Goal: Task Accomplishment & Management: Use online tool/utility

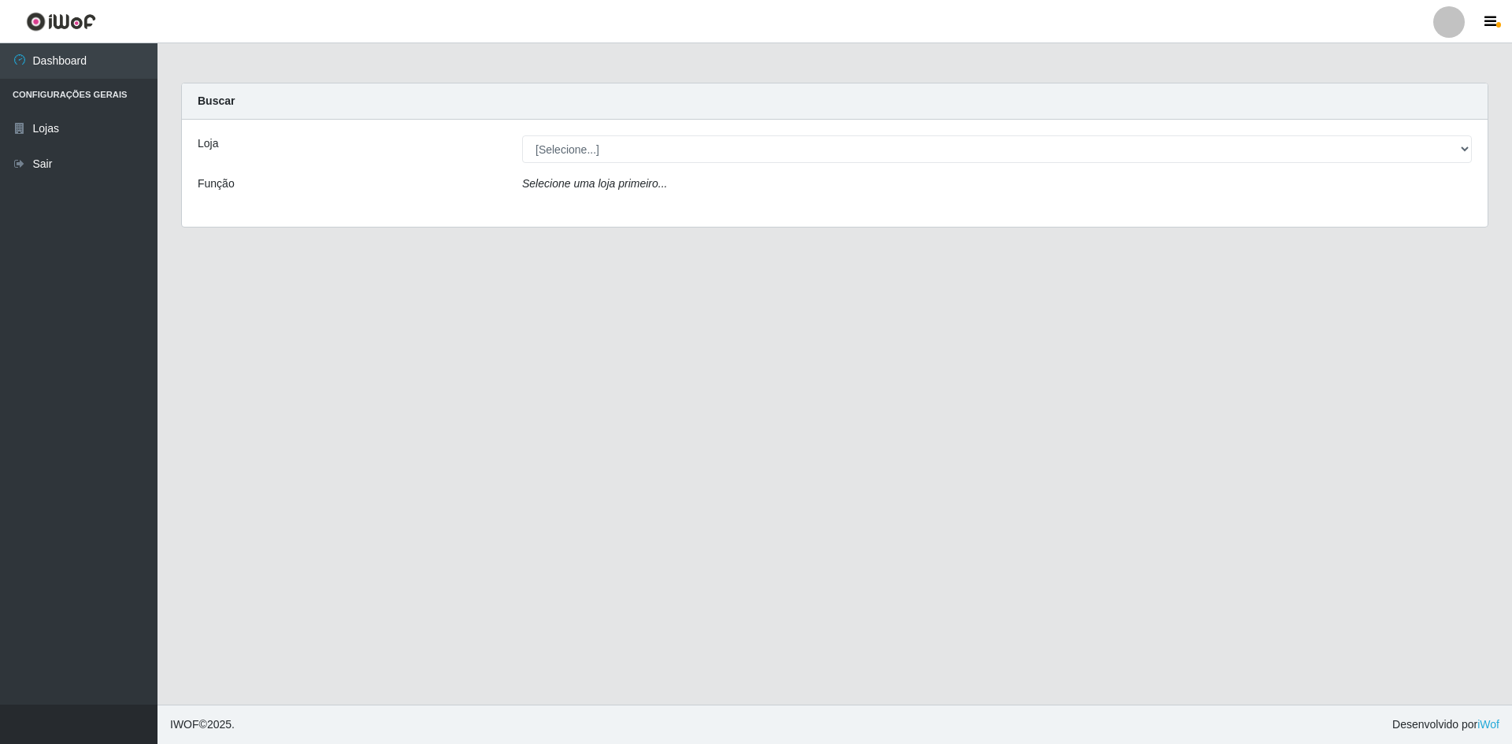
drag, startPoint x: 610, startPoint y: 135, endPoint x: 605, endPoint y: 144, distance: 10.9
click at [605, 144] on div "Loja [Selecione...] Carone - [GEOGRAPHIC_DATA] Função Selecione uma loja primei…" at bounding box center [835, 173] width 1306 height 107
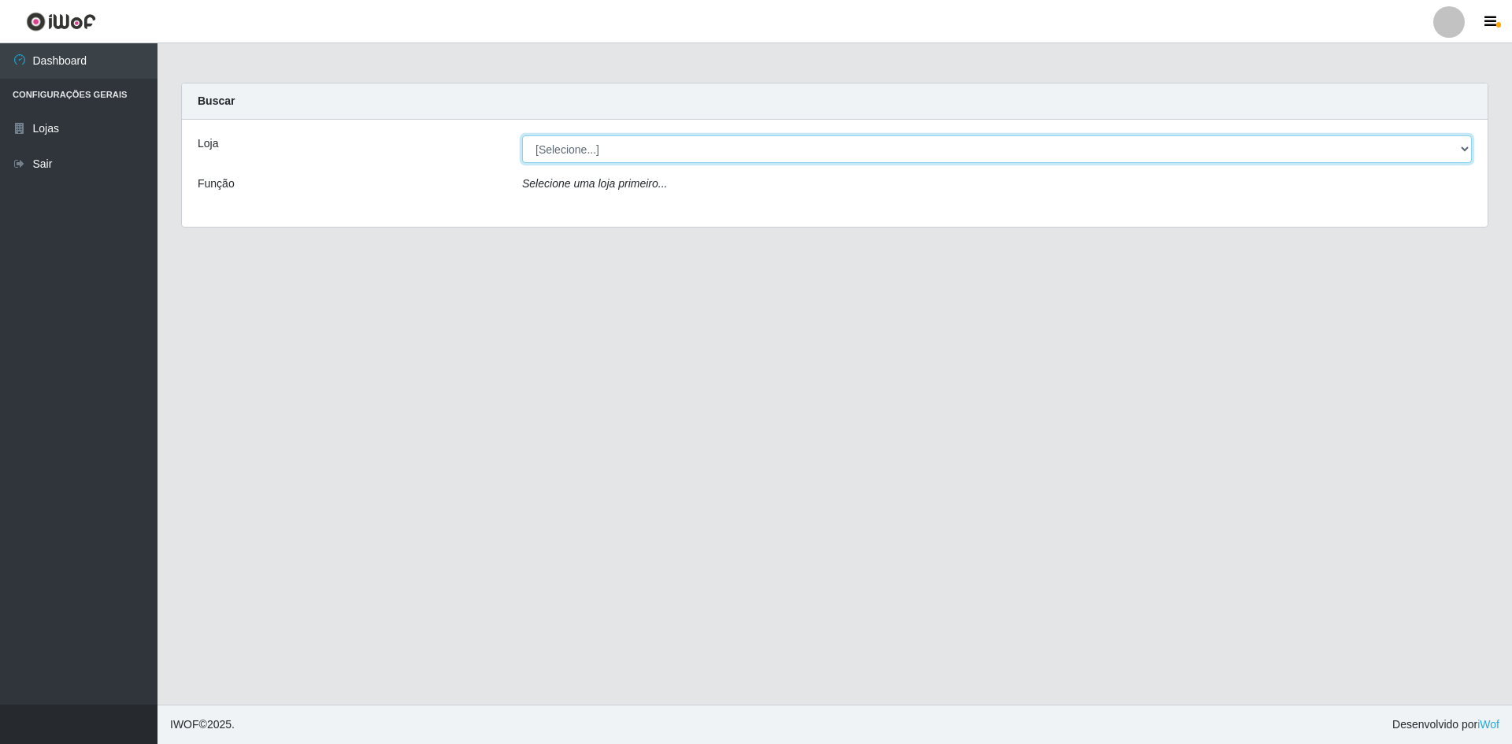
click at [605, 144] on select "[Selecione...] [GEOGRAPHIC_DATA] - [GEOGRAPHIC_DATA]" at bounding box center [997, 149] width 950 height 28
select select "528"
click at [522, 135] on select "[Selecione...] [GEOGRAPHIC_DATA] - [GEOGRAPHIC_DATA]" at bounding box center [997, 149] width 950 height 28
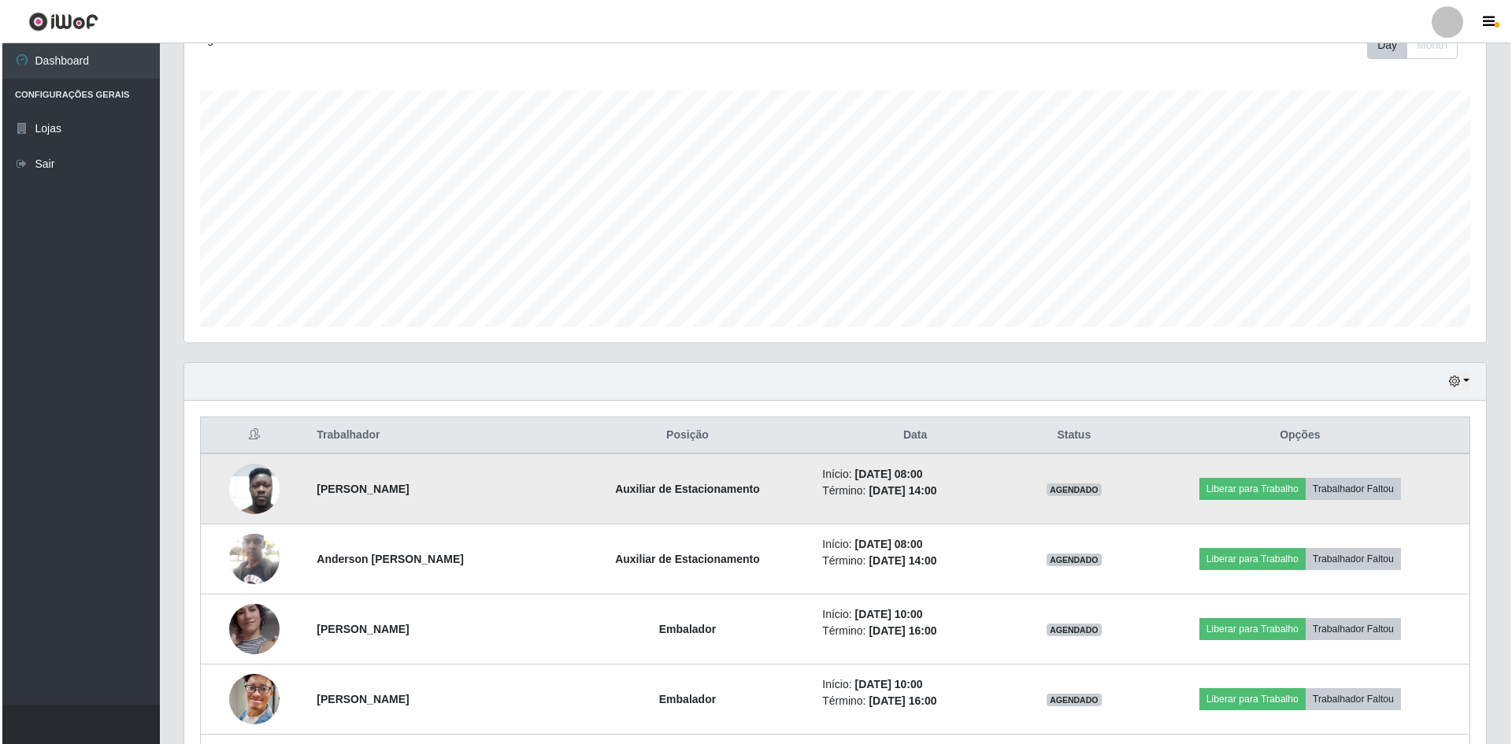
scroll to position [473, 0]
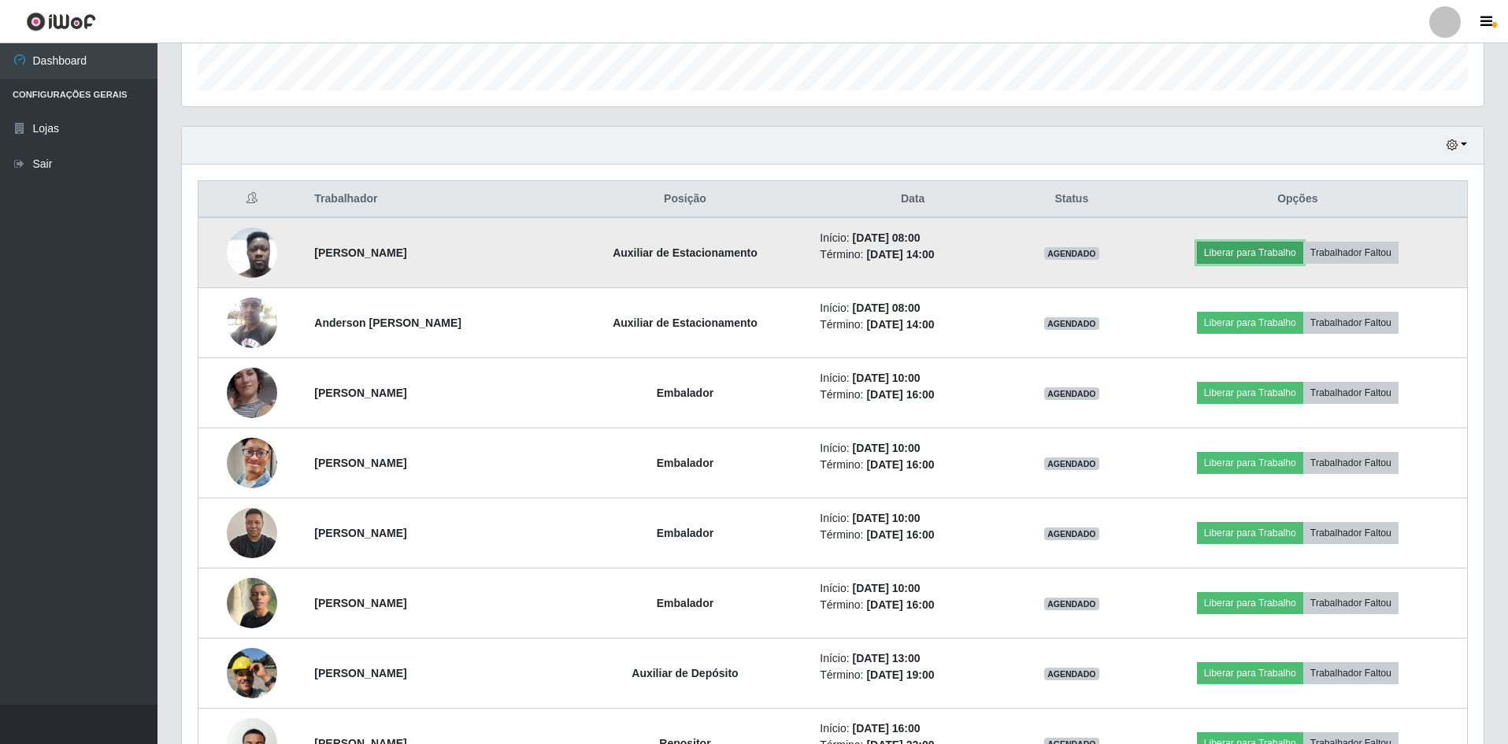
click at [1295, 256] on button "Liberar para Trabalho" at bounding box center [1250, 253] width 106 height 22
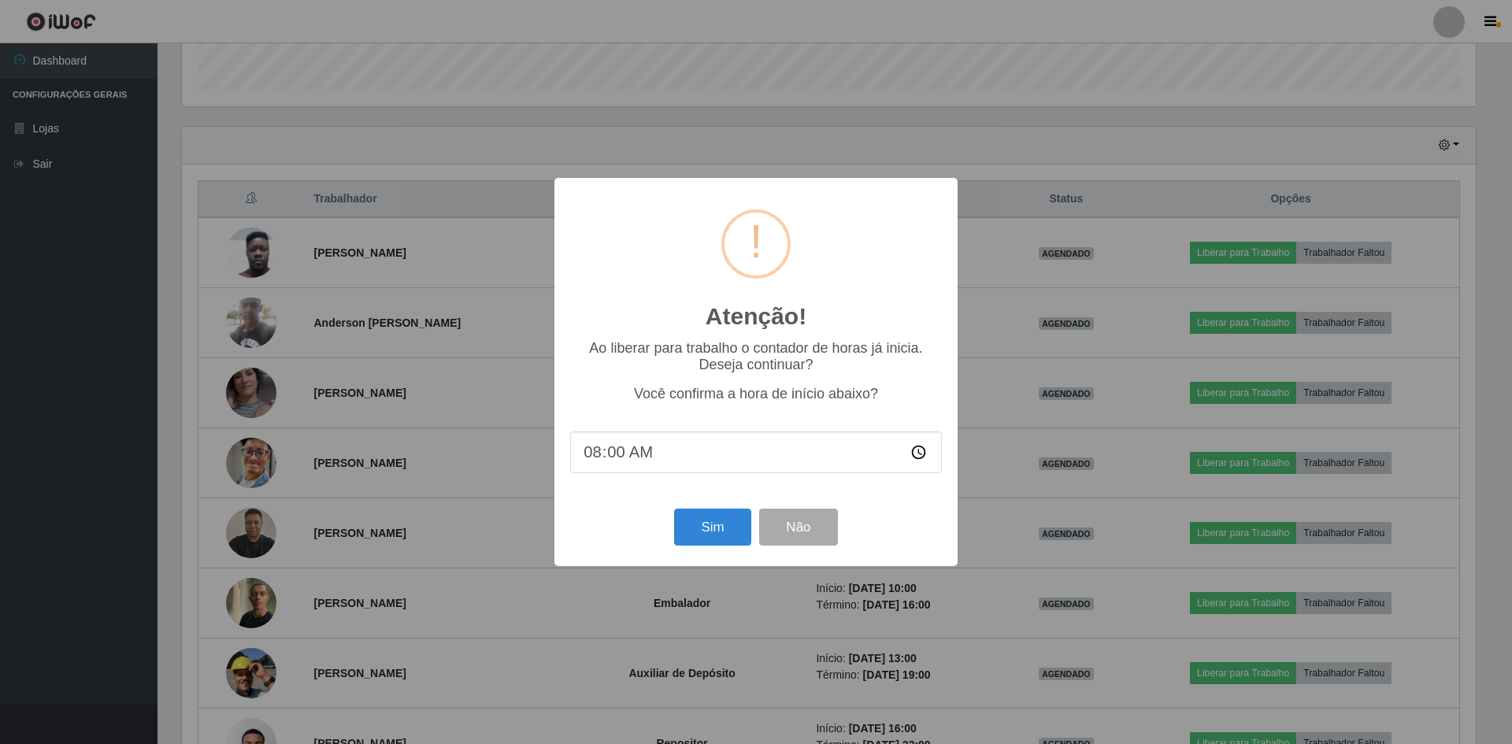
click at [699, 465] on input "08:00" at bounding box center [756, 453] width 372 height 42
type input "08:04"
click at [725, 527] on button "Sim" at bounding box center [712, 527] width 76 height 37
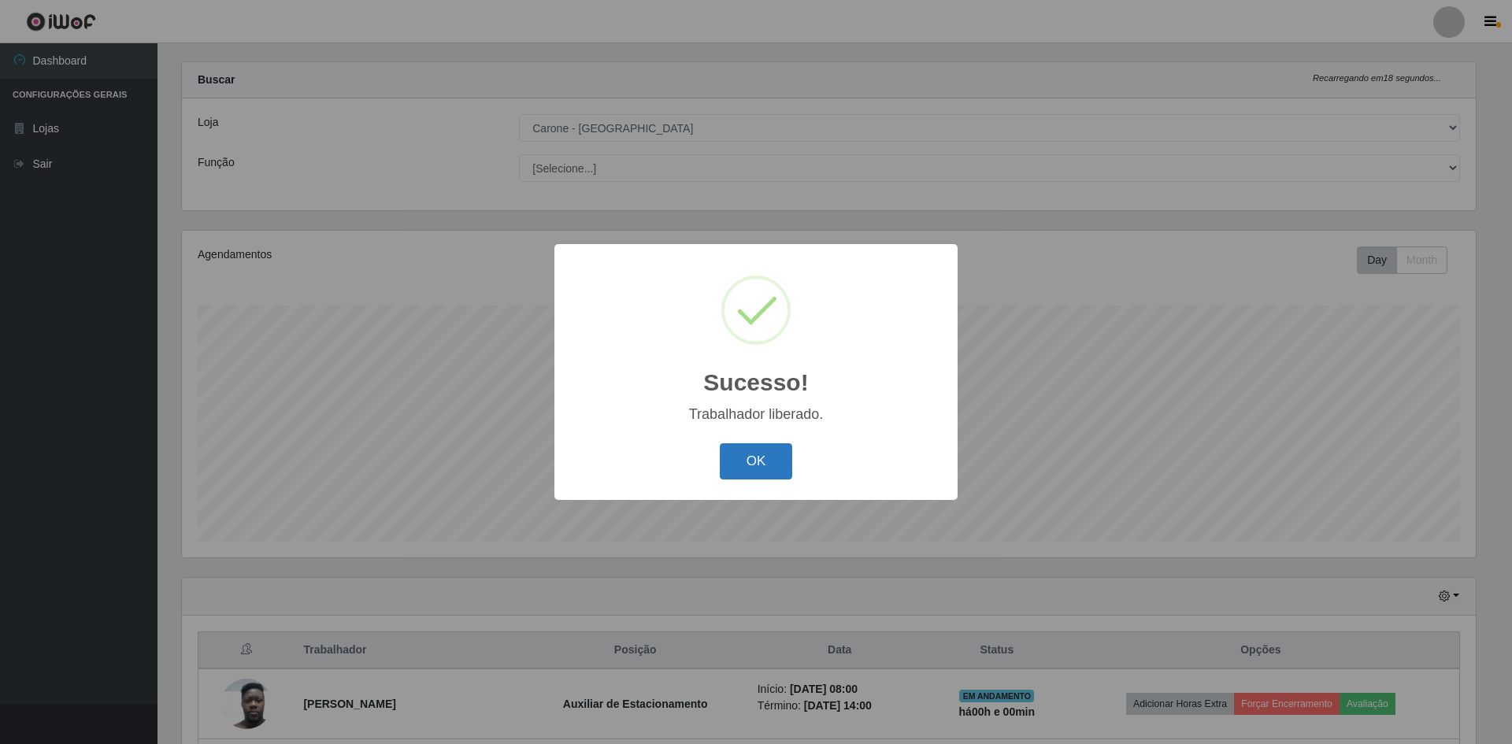
click at [731, 465] on button "OK" at bounding box center [756, 461] width 73 height 37
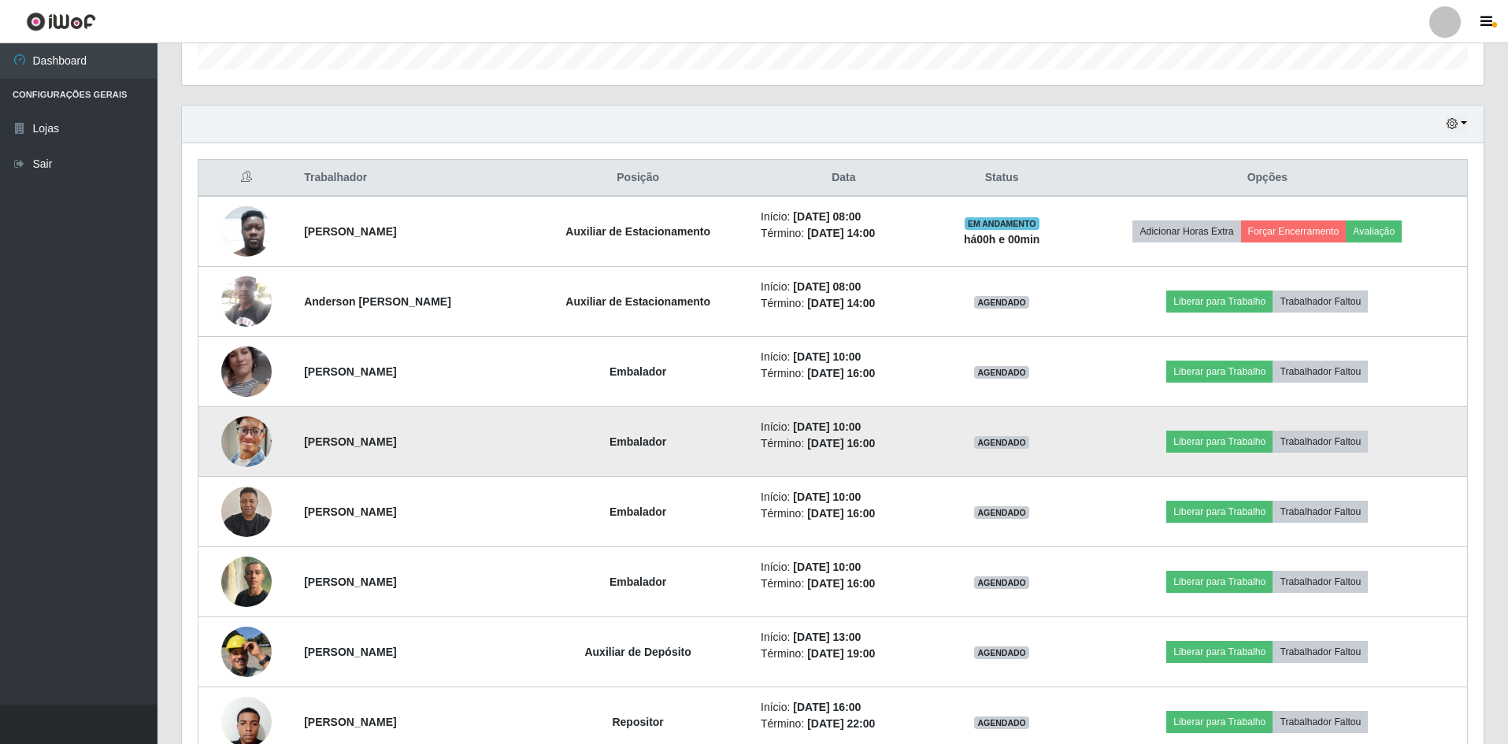
scroll to position [651, 0]
